Goal: Navigation & Orientation: Find specific page/section

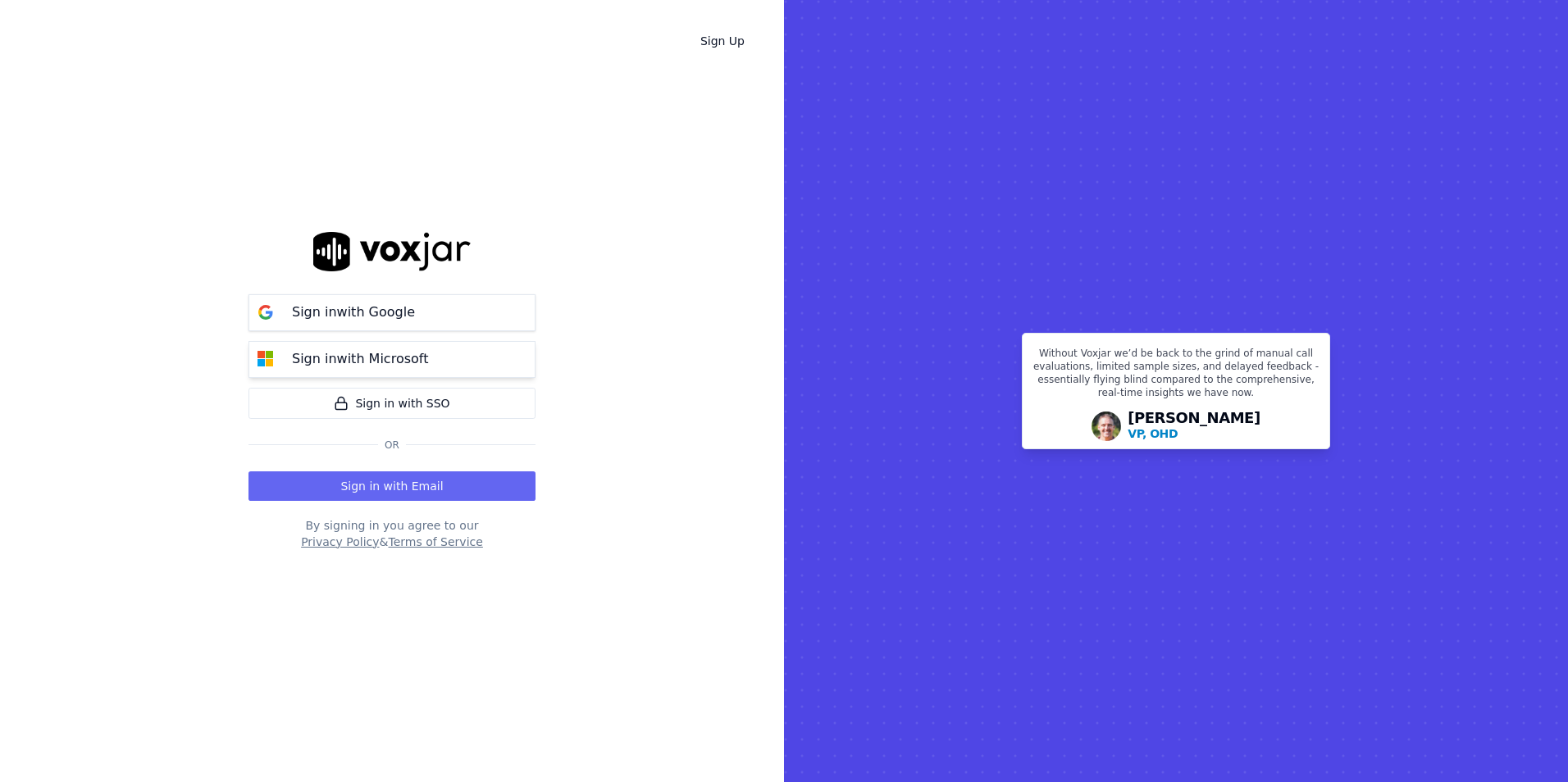
click at [365, 351] on p "Sign in with Microsoft" at bounding box center [360, 359] width 136 height 20
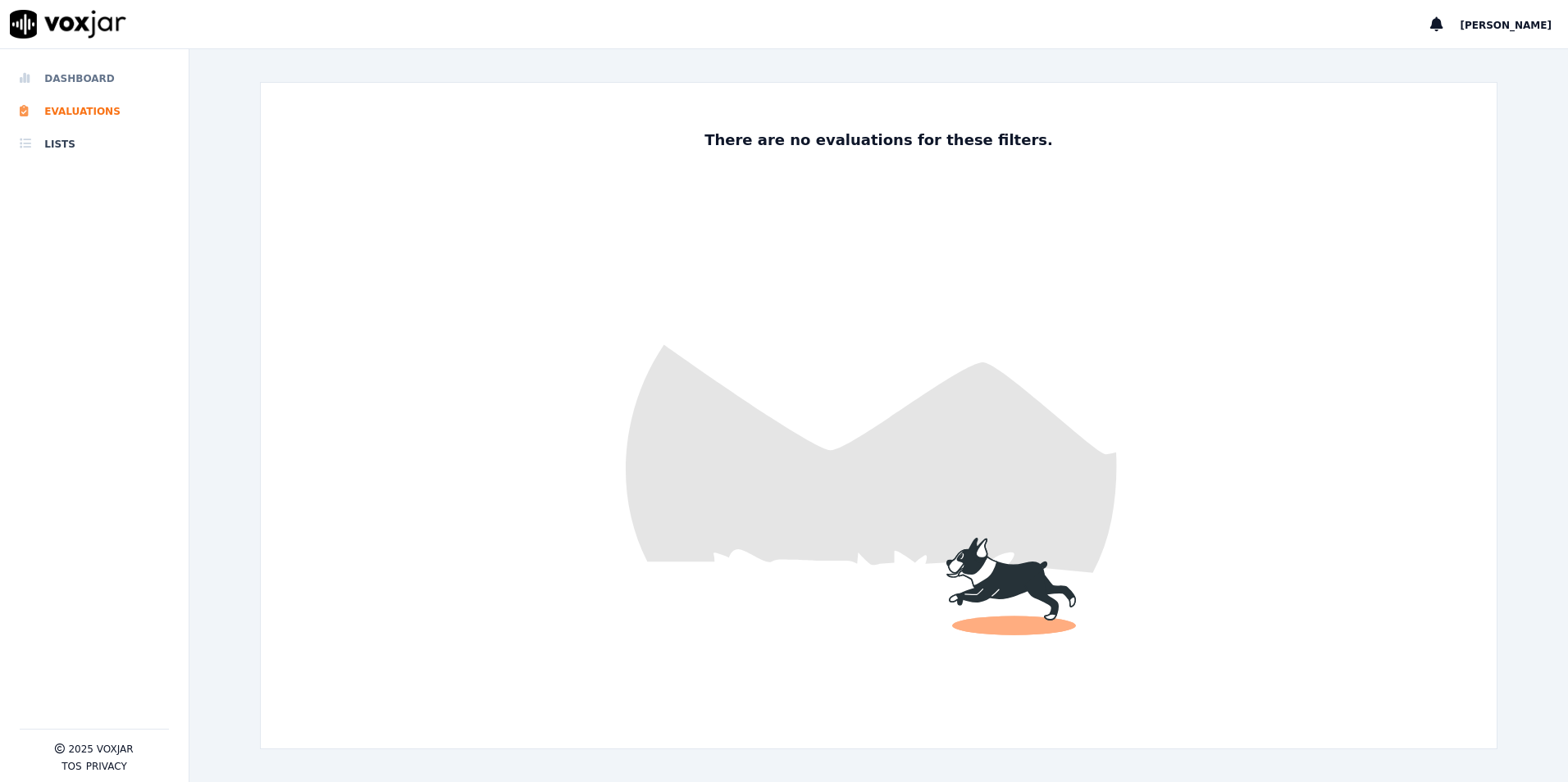
click at [70, 76] on li "Dashboard" at bounding box center [94, 78] width 149 height 33
